Goal: Task Accomplishment & Management: Manage account settings

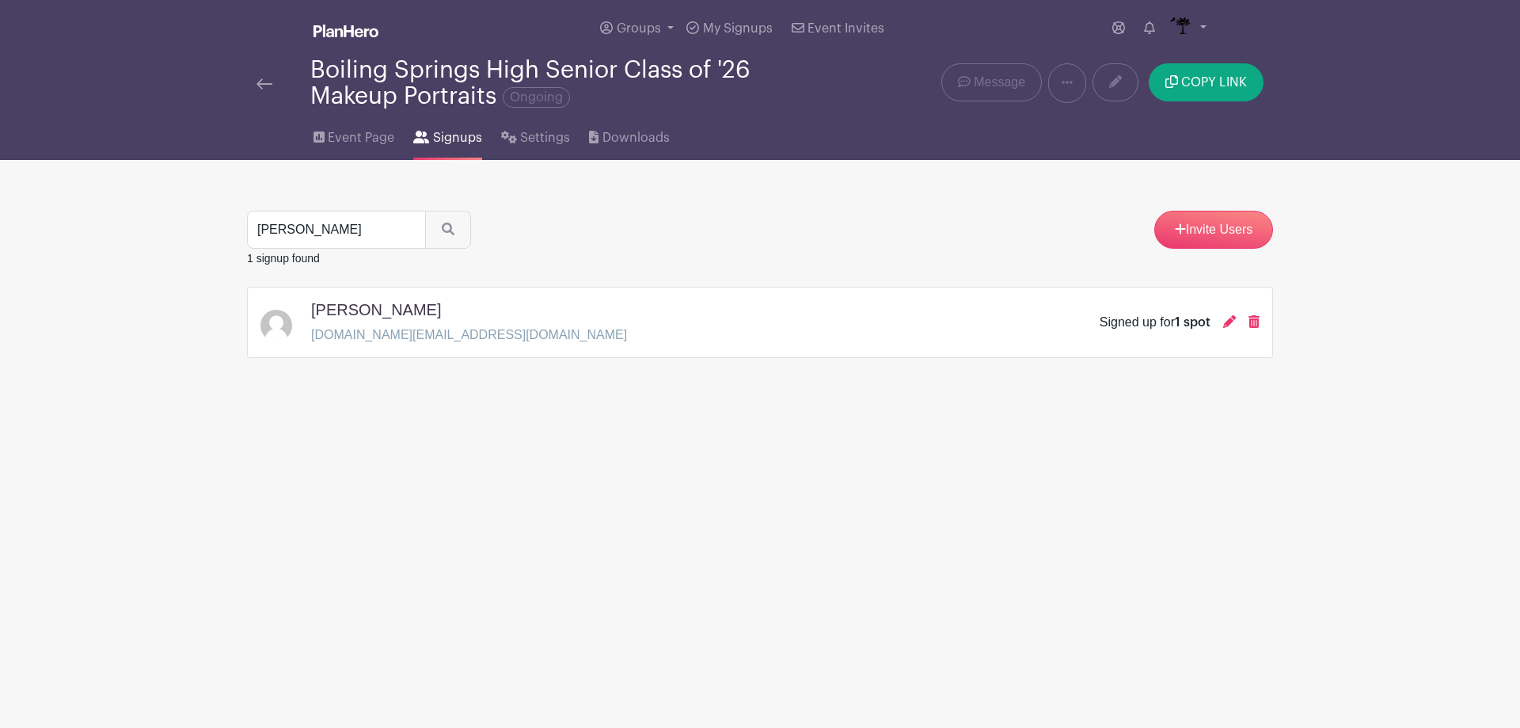
click at [265, 89] on link at bounding box center [265, 83] width 16 height 19
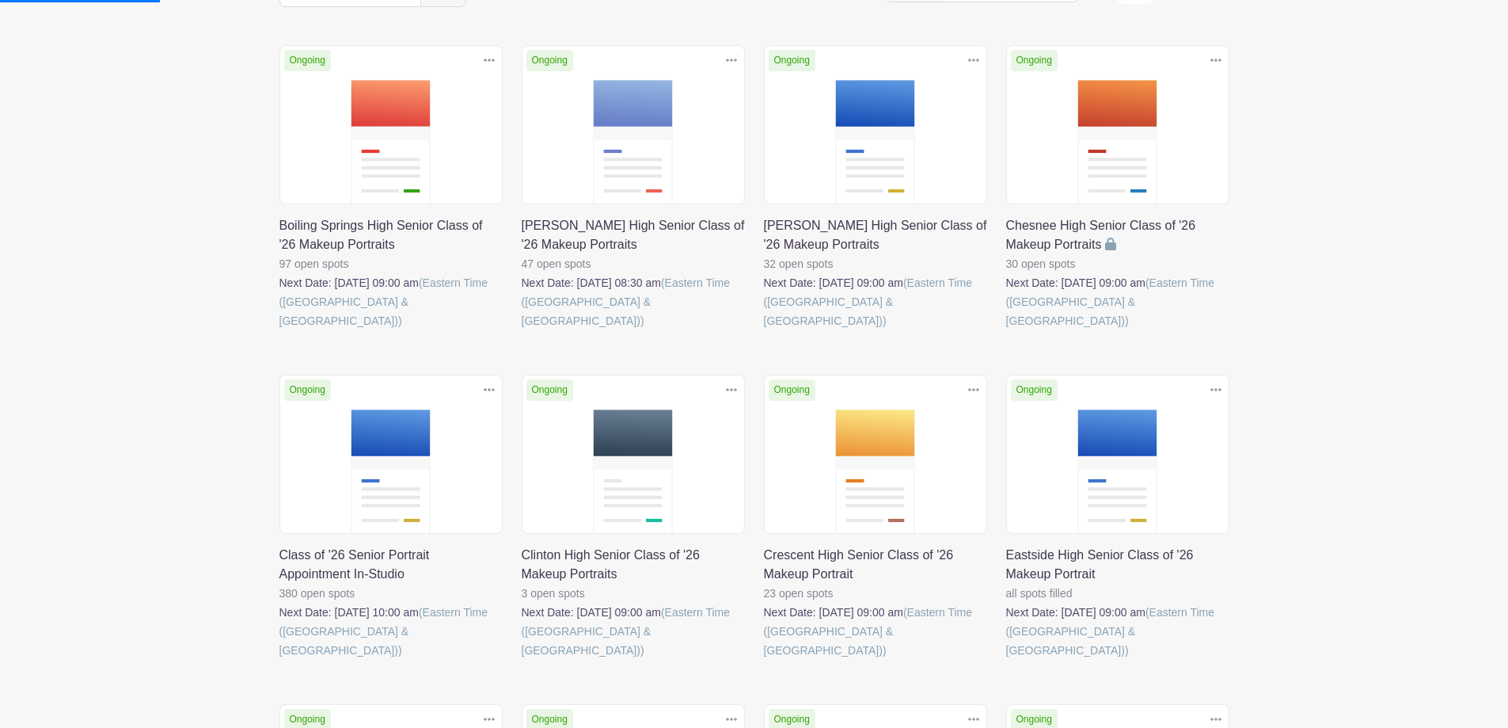
scroll to position [238, 0]
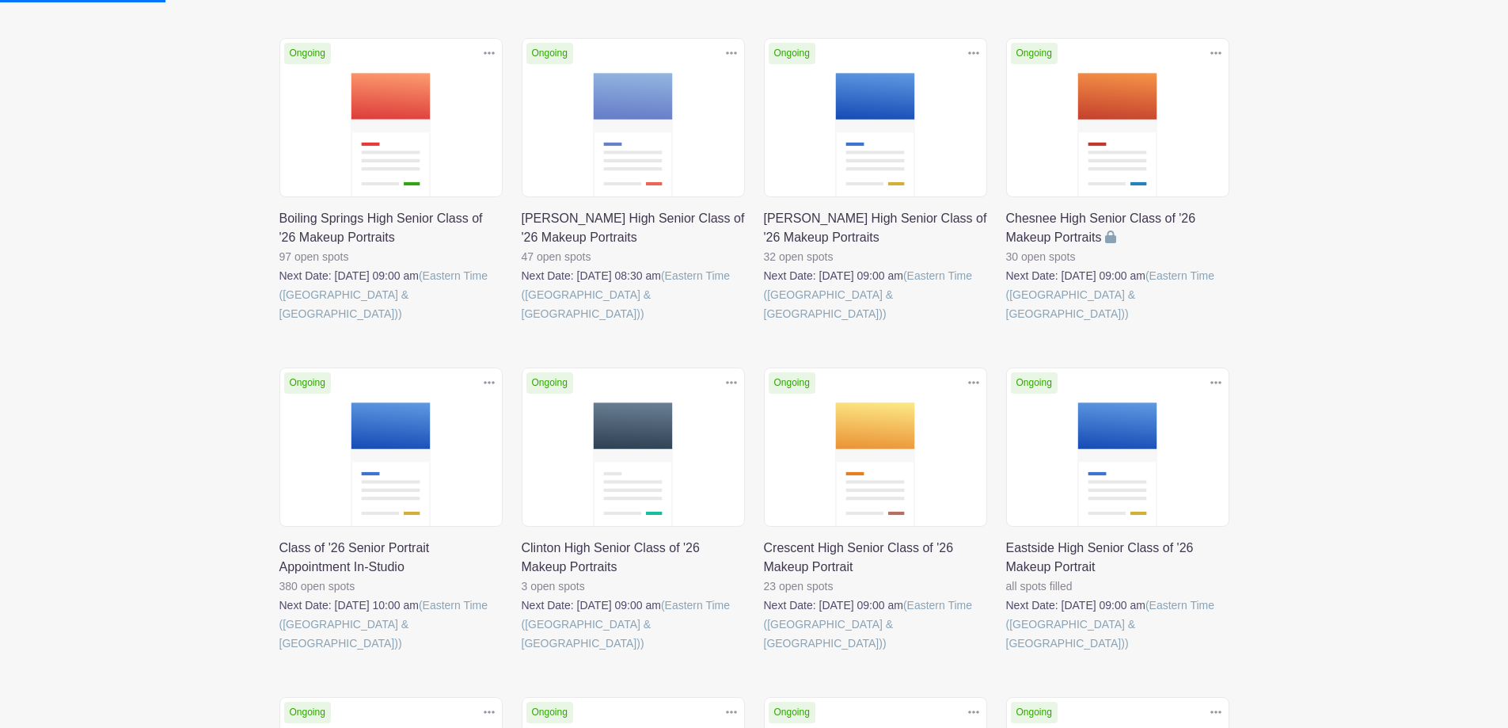
click at [279, 652] on link at bounding box center [279, 652] width 0 height 0
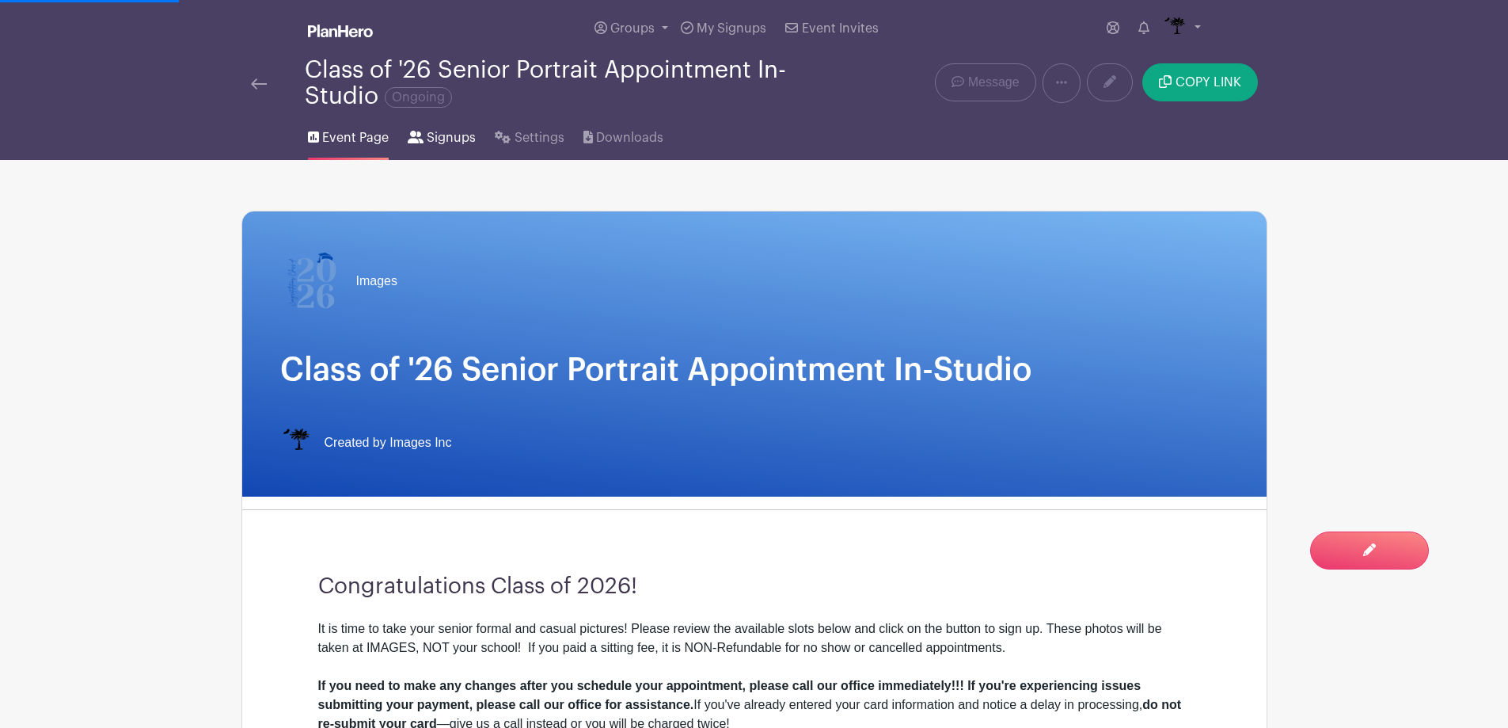
click at [408, 139] on icon at bounding box center [416, 137] width 16 height 13
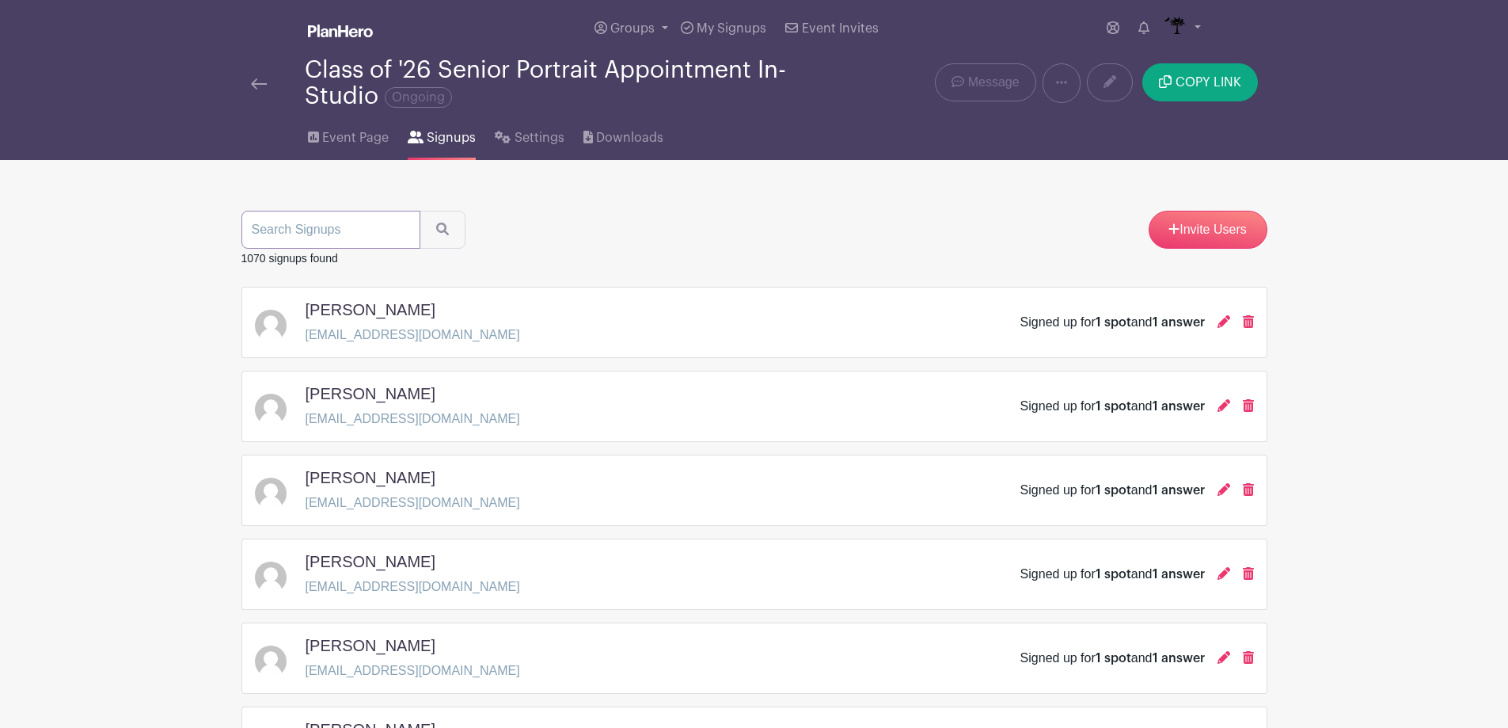
click at [378, 245] on input "search" at bounding box center [330, 230] width 179 height 38
type input "[GEOGRAPHIC_DATA]"
click at [420, 211] on button "submit" at bounding box center [443, 230] width 46 height 38
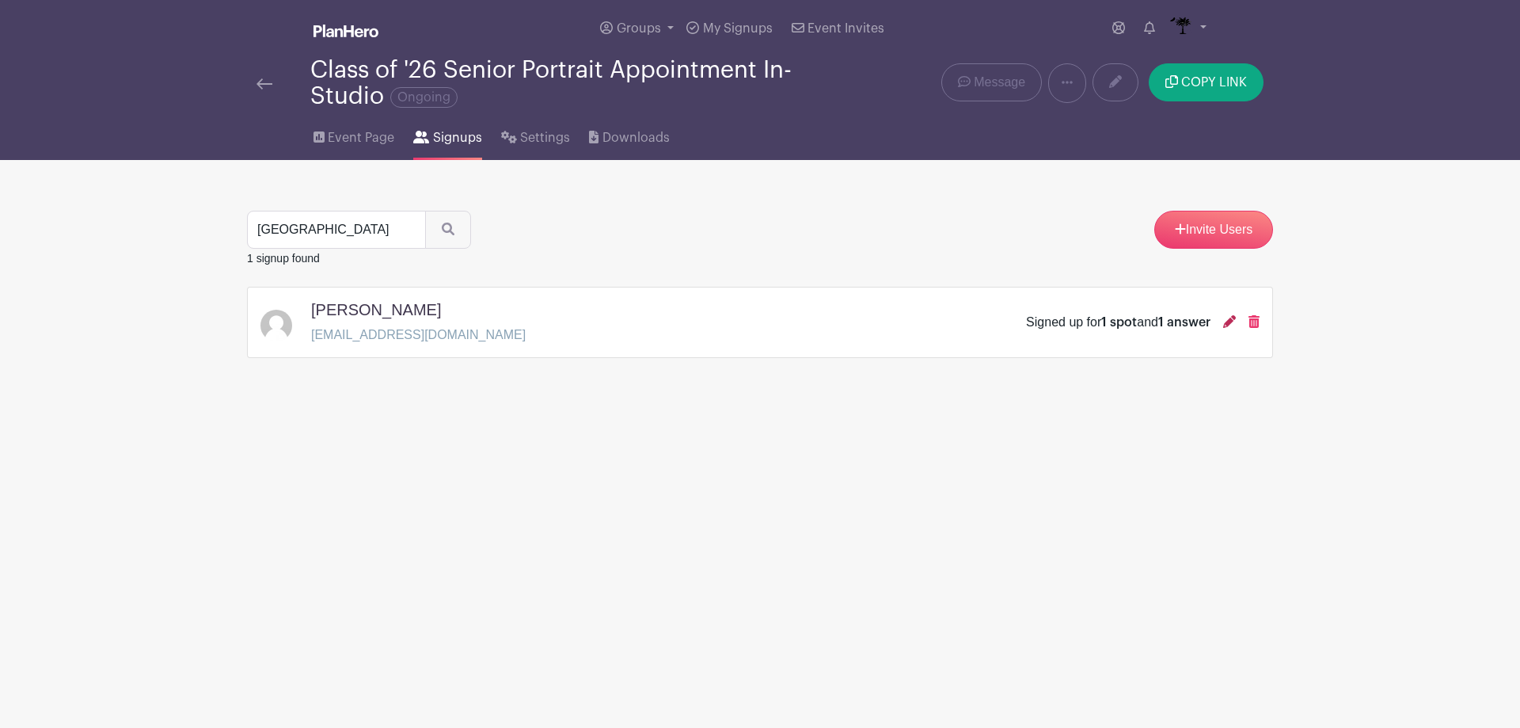
click at [1224, 326] on icon at bounding box center [1229, 321] width 13 height 13
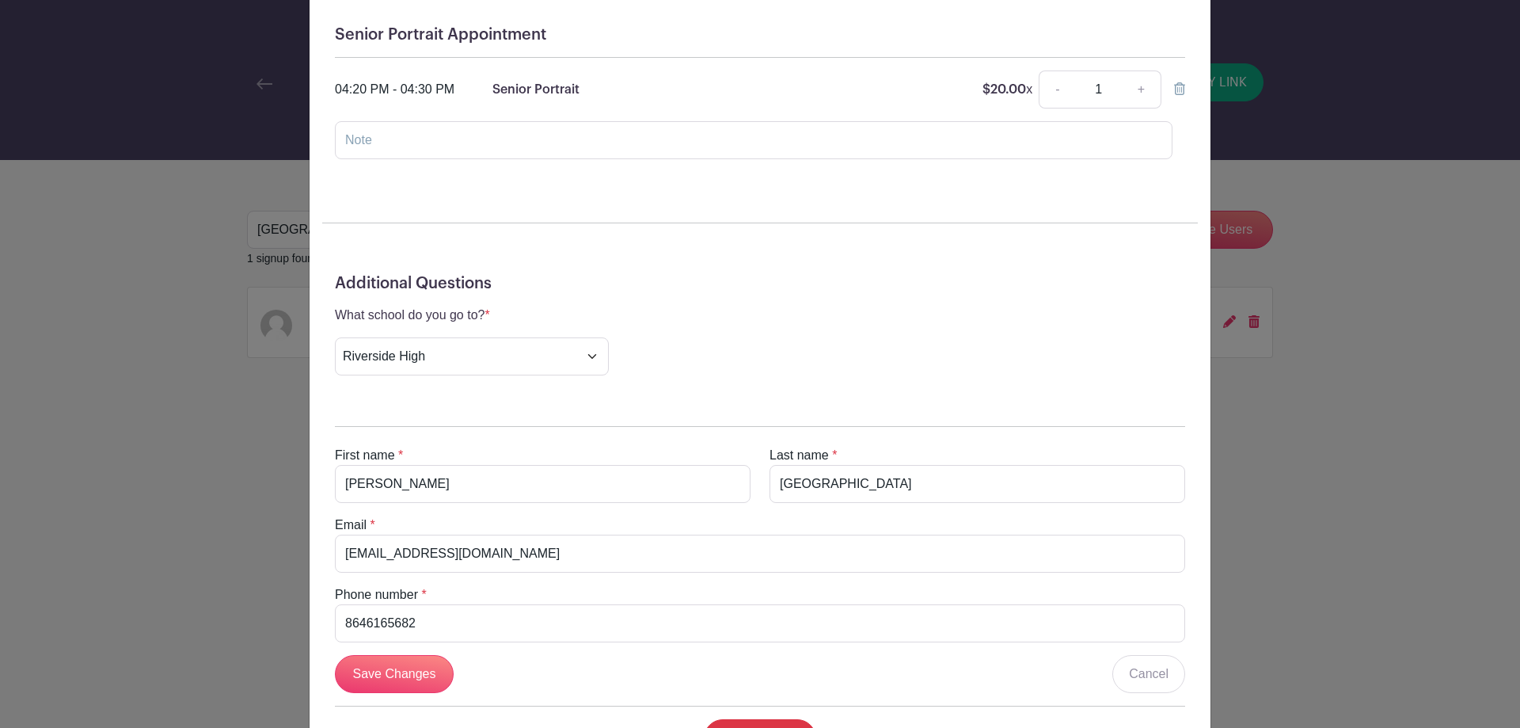
scroll to position [158, 0]
